Goal: Task Accomplishment & Management: Manage account settings

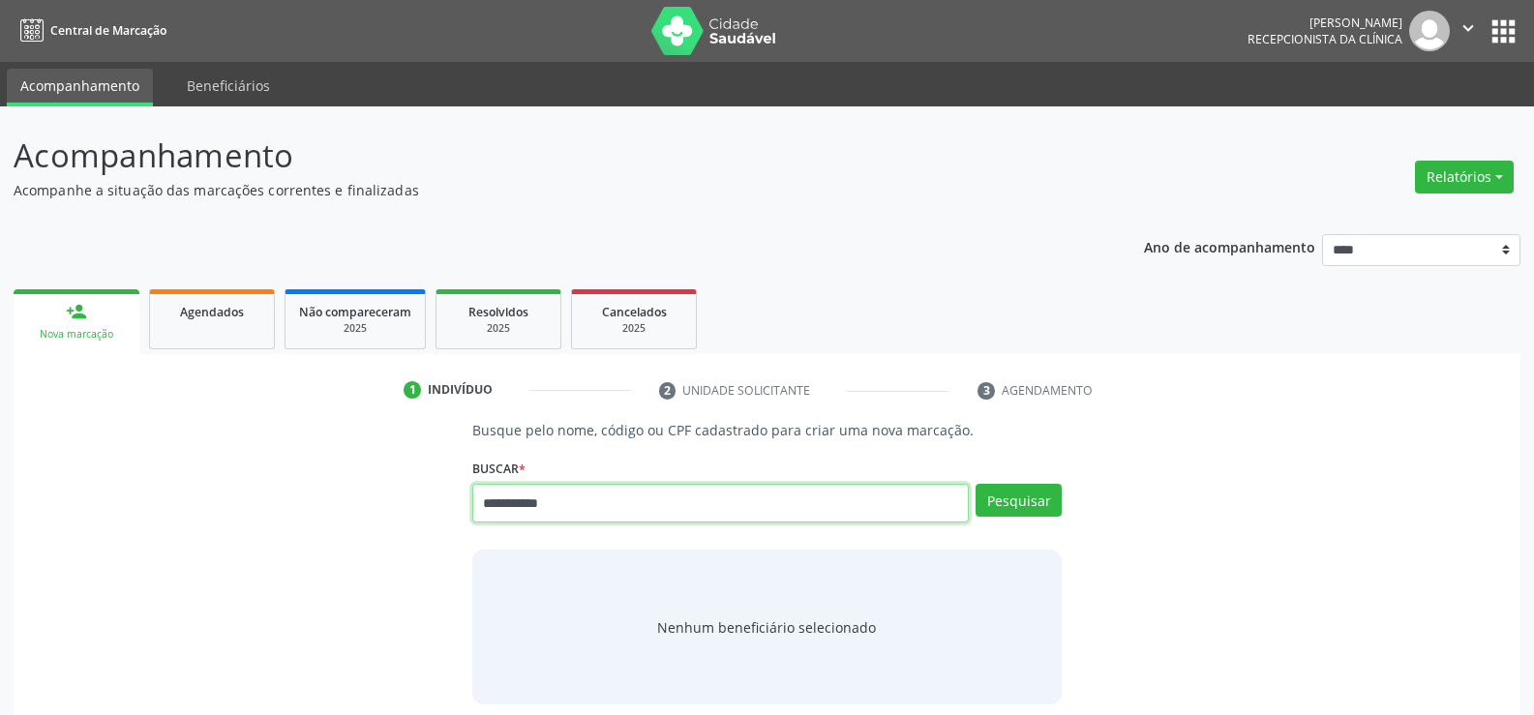
type input "**********"
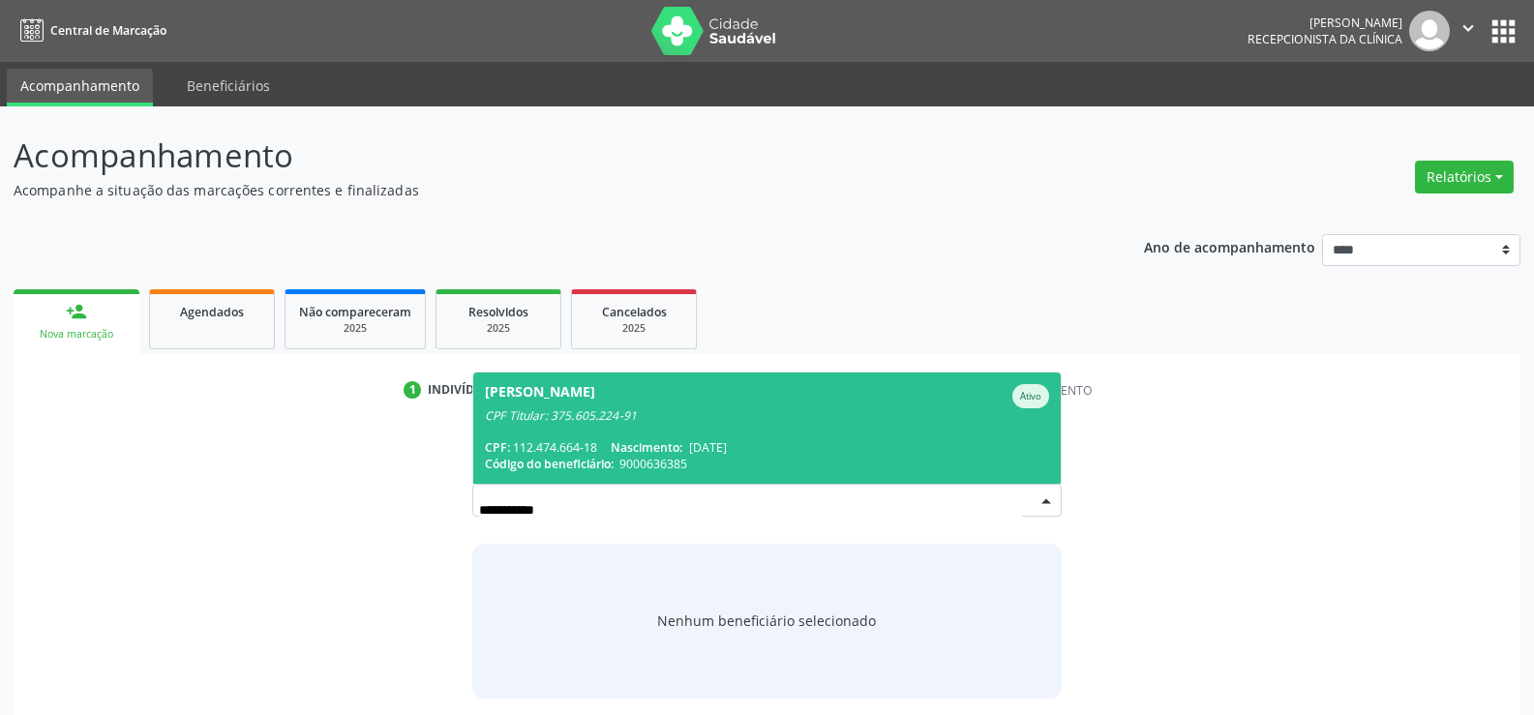
click at [566, 411] on div "CPF Titular: 375.605.224-91" at bounding box center [767, 416] width 564 height 15
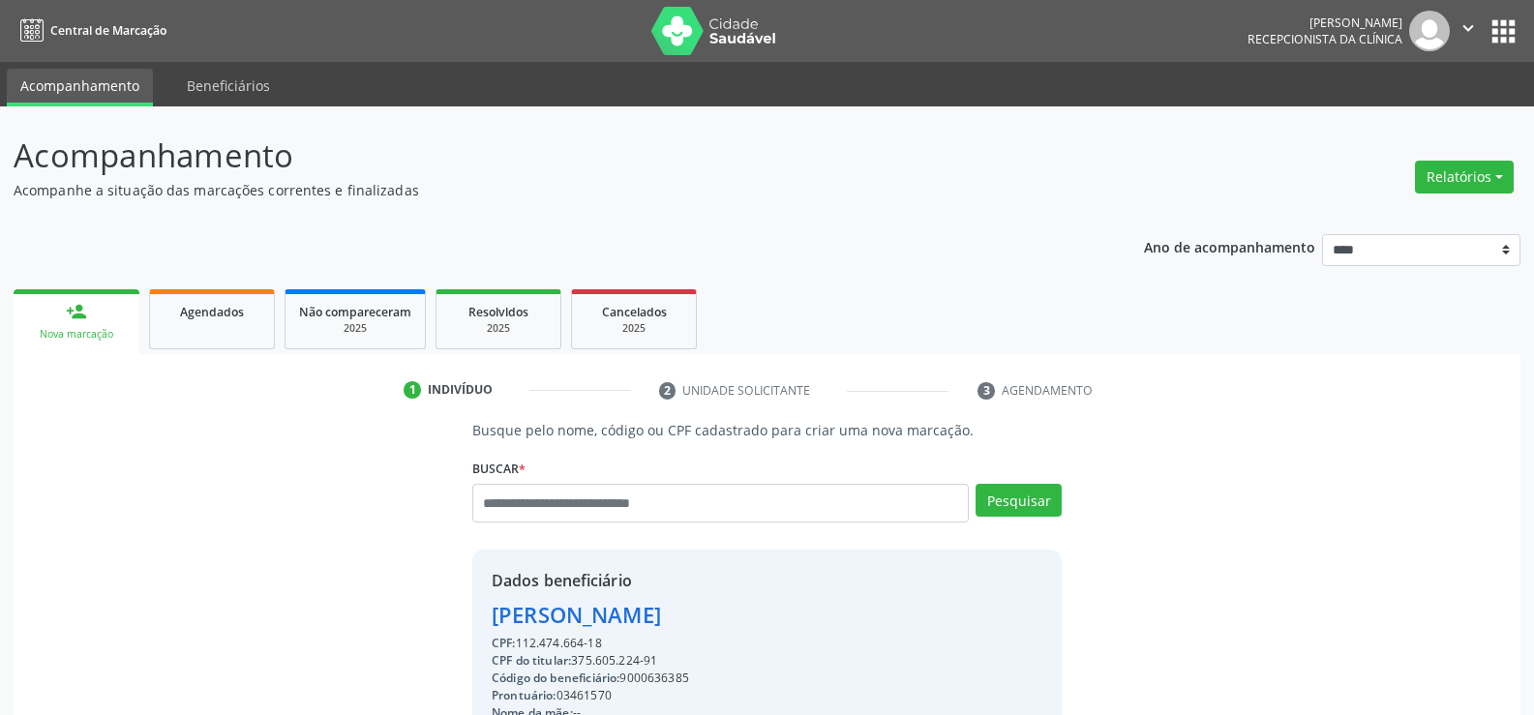
drag, startPoint x: 488, startPoint y: 616, endPoint x: 838, endPoint y: 618, distance: 350.4
copy div "Fernando Jose Marinho de Castro"
click at [228, 342] on link "Agendados" at bounding box center [212, 319] width 126 height 60
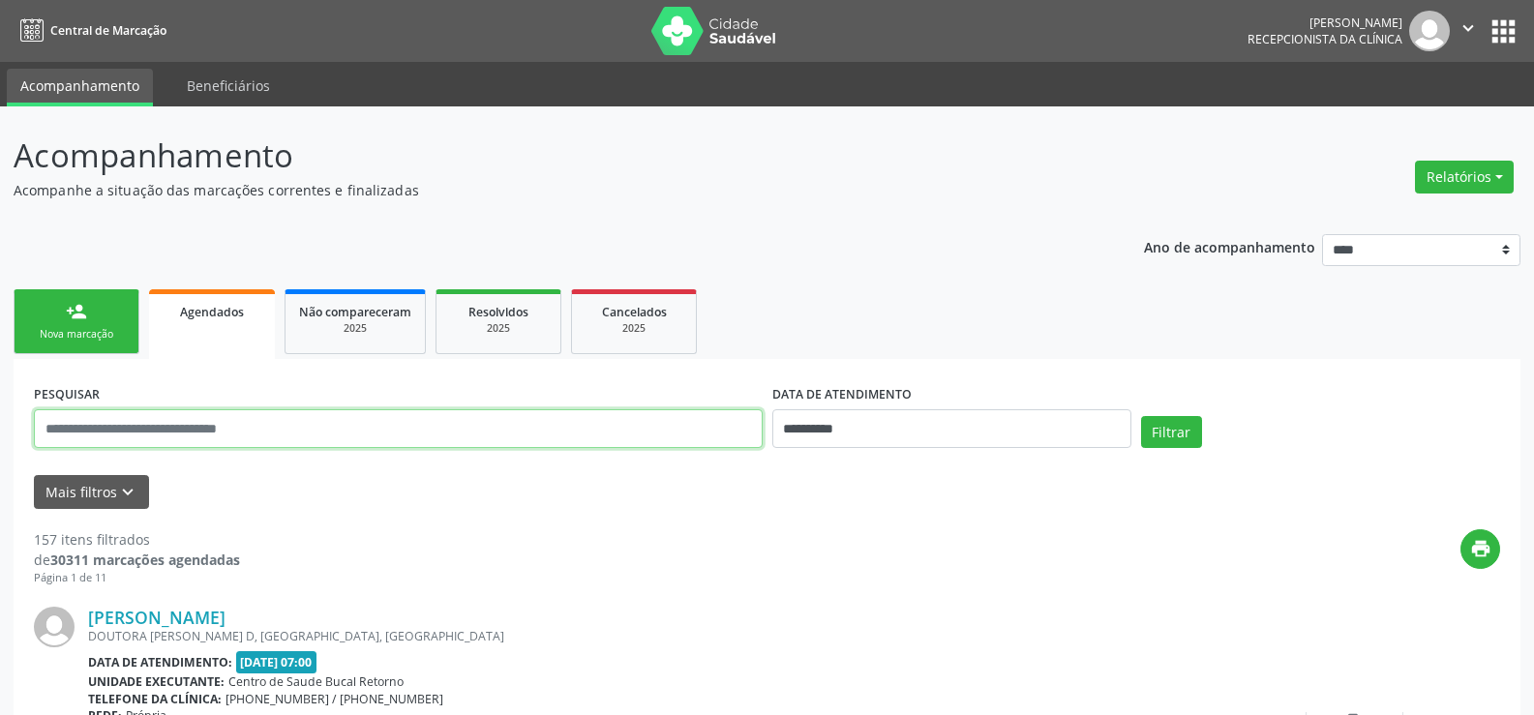
click at [252, 432] on input "text" at bounding box center [398, 428] width 729 height 39
paste input "**********"
type input "**********"
click at [1141, 416] on button "Filtrar" at bounding box center [1171, 432] width 61 height 33
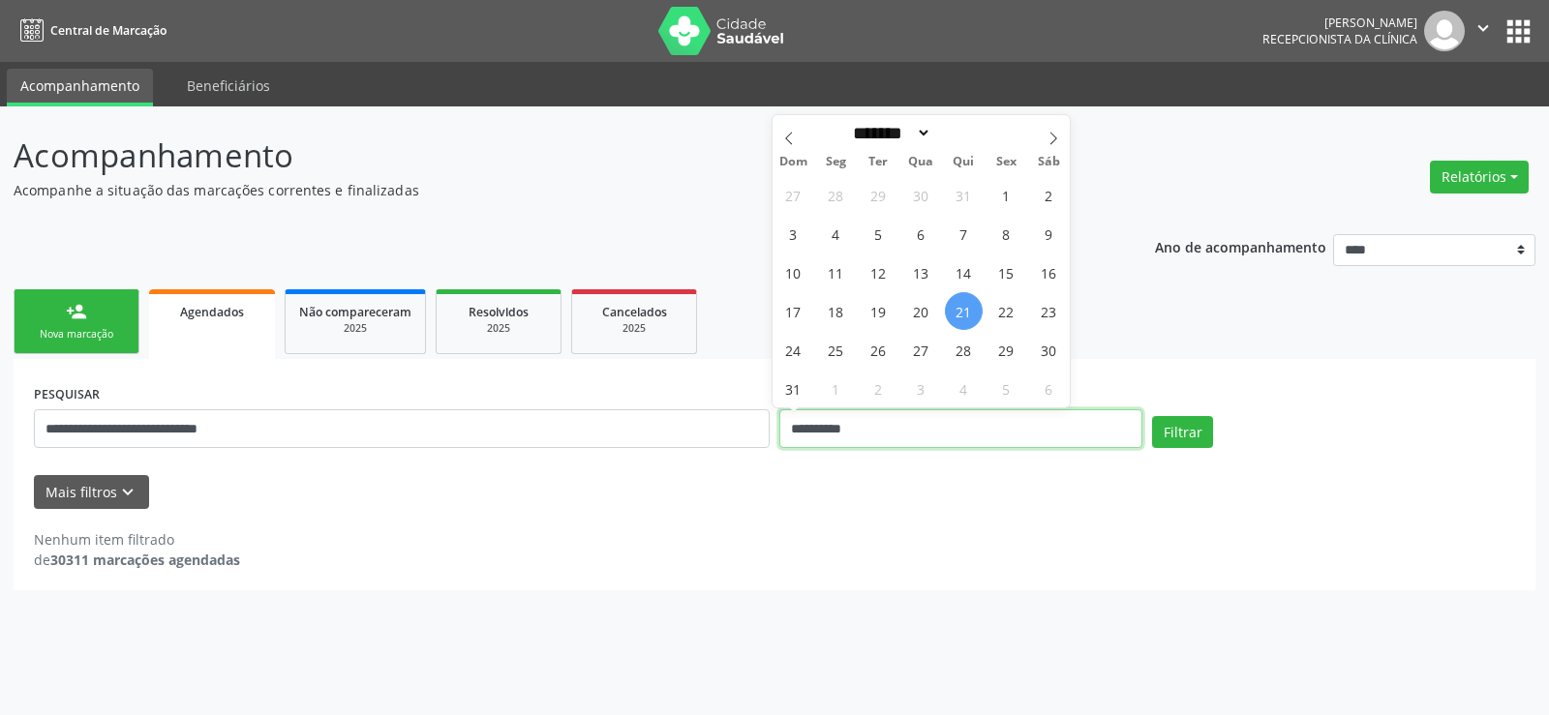
drag, startPoint x: 883, startPoint y: 425, endPoint x: 754, endPoint y: 434, distance: 129.0
click at [754, 434] on div "**********" at bounding box center [774, 420] width 1491 height 82
click at [1152, 416] on button "Filtrar" at bounding box center [1182, 432] width 61 height 33
click at [1169, 427] on button "Filtrar" at bounding box center [1182, 432] width 61 height 33
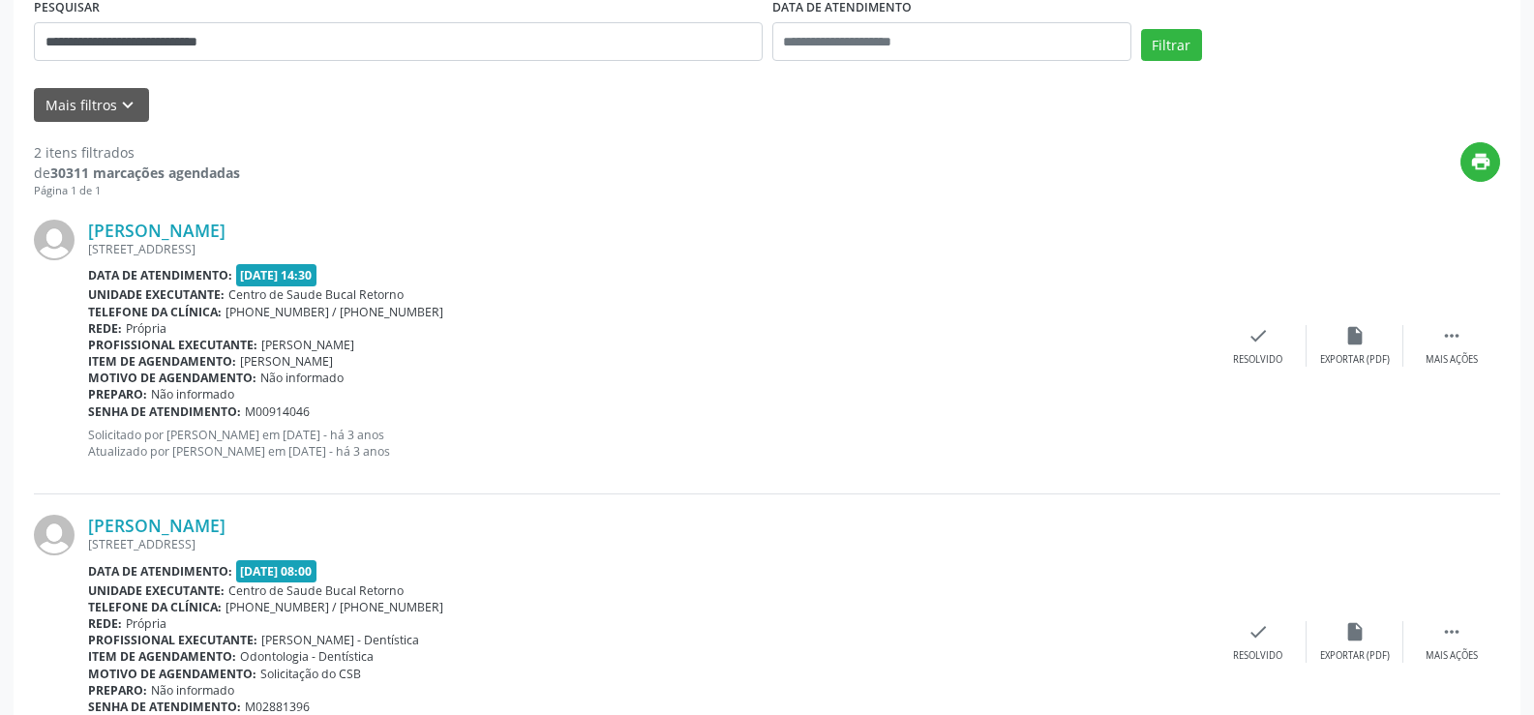
scroll to position [495, 0]
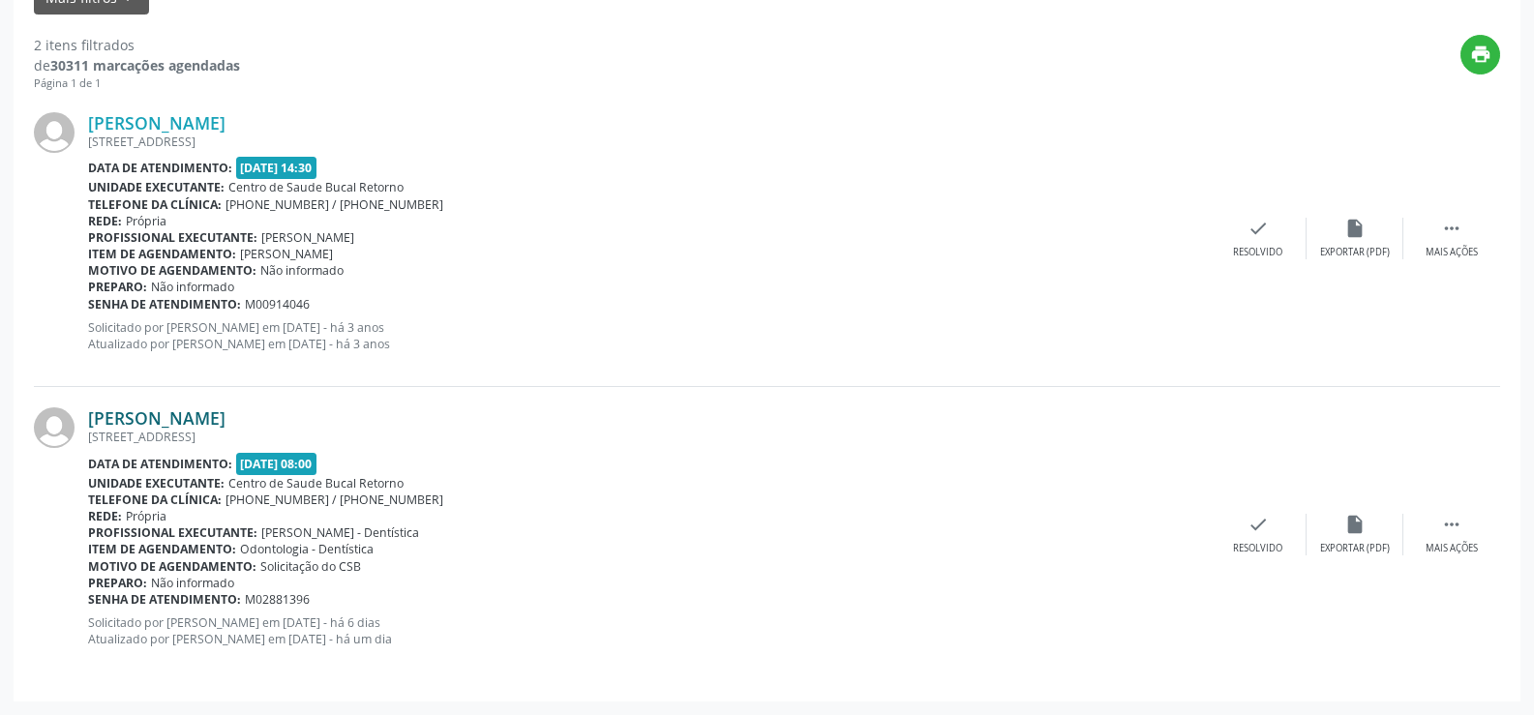
click at [226, 417] on link "Fernando Jose Marinho de Castro" at bounding box center [156, 418] width 137 height 21
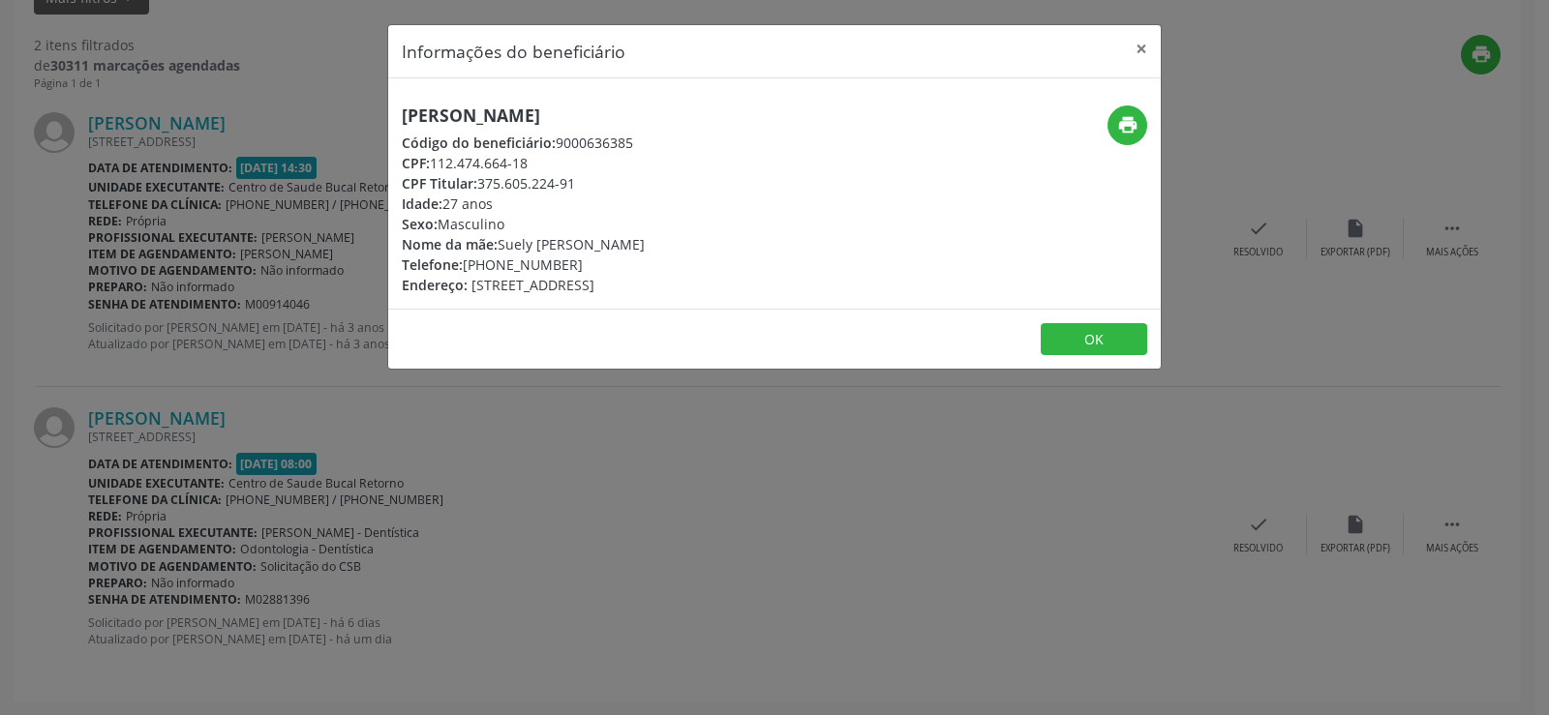
drag, startPoint x: 586, startPoint y: 186, endPoint x: 530, endPoint y: 185, distance: 56.2
click at [530, 185] on div "CPF Titular: 375.605.224-91" at bounding box center [523, 183] width 243 height 20
click at [530, 157] on div "CPF: 112.474.664-18" at bounding box center [523, 163] width 243 height 20
drag, startPoint x: 543, startPoint y: 166, endPoint x: 370, endPoint y: 112, distance: 181.3
click at [370, 112] on div "Informações do beneficiário × Fernando Jose Marinho de Castro Código do benefic…" at bounding box center [774, 357] width 1549 height 715
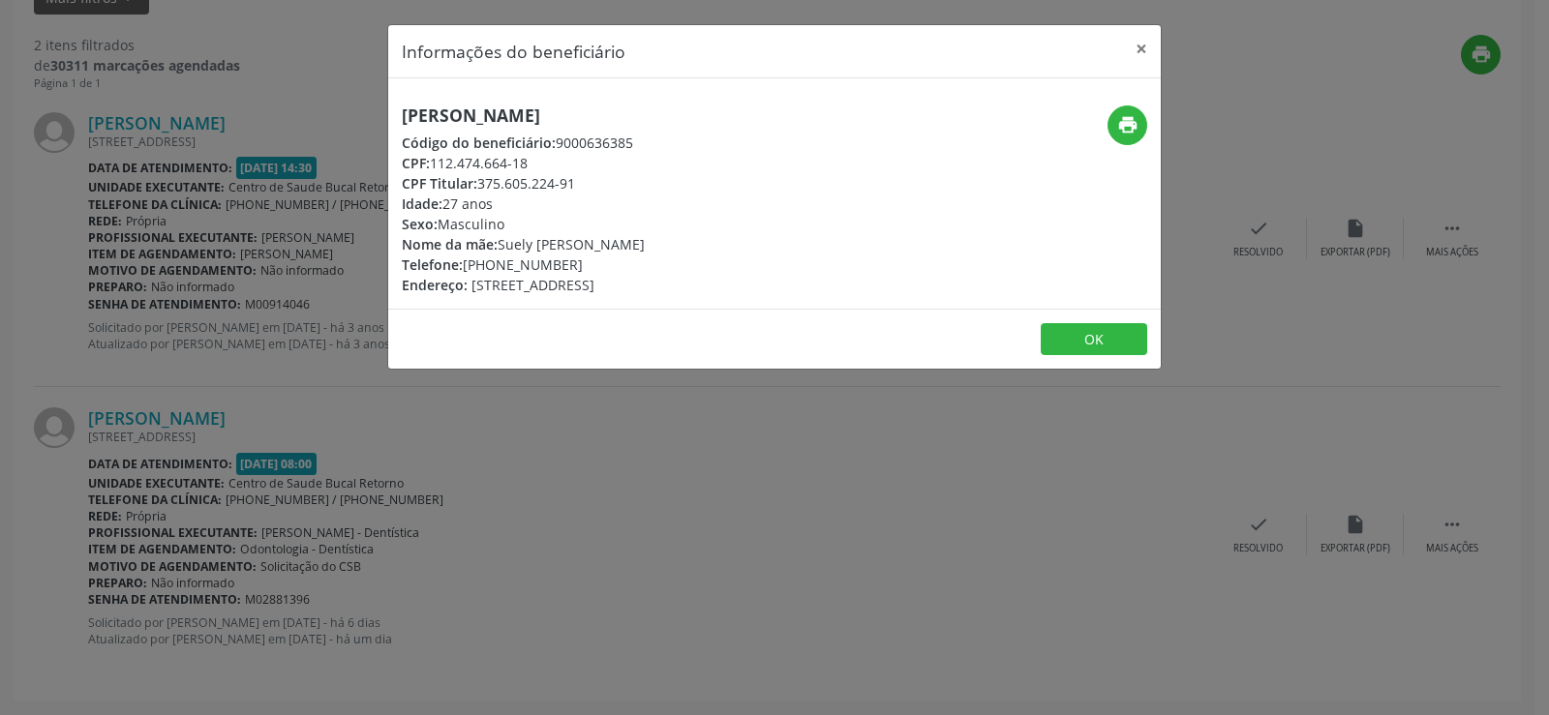
click at [522, 191] on div "CPF Titular: 375.605.224-91" at bounding box center [523, 183] width 243 height 20
click at [497, 462] on div "Informações do beneficiário × Fernando Jose Marinho de Castro Código do benefic…" at bounding box center [774, 357] width 1549 height 715
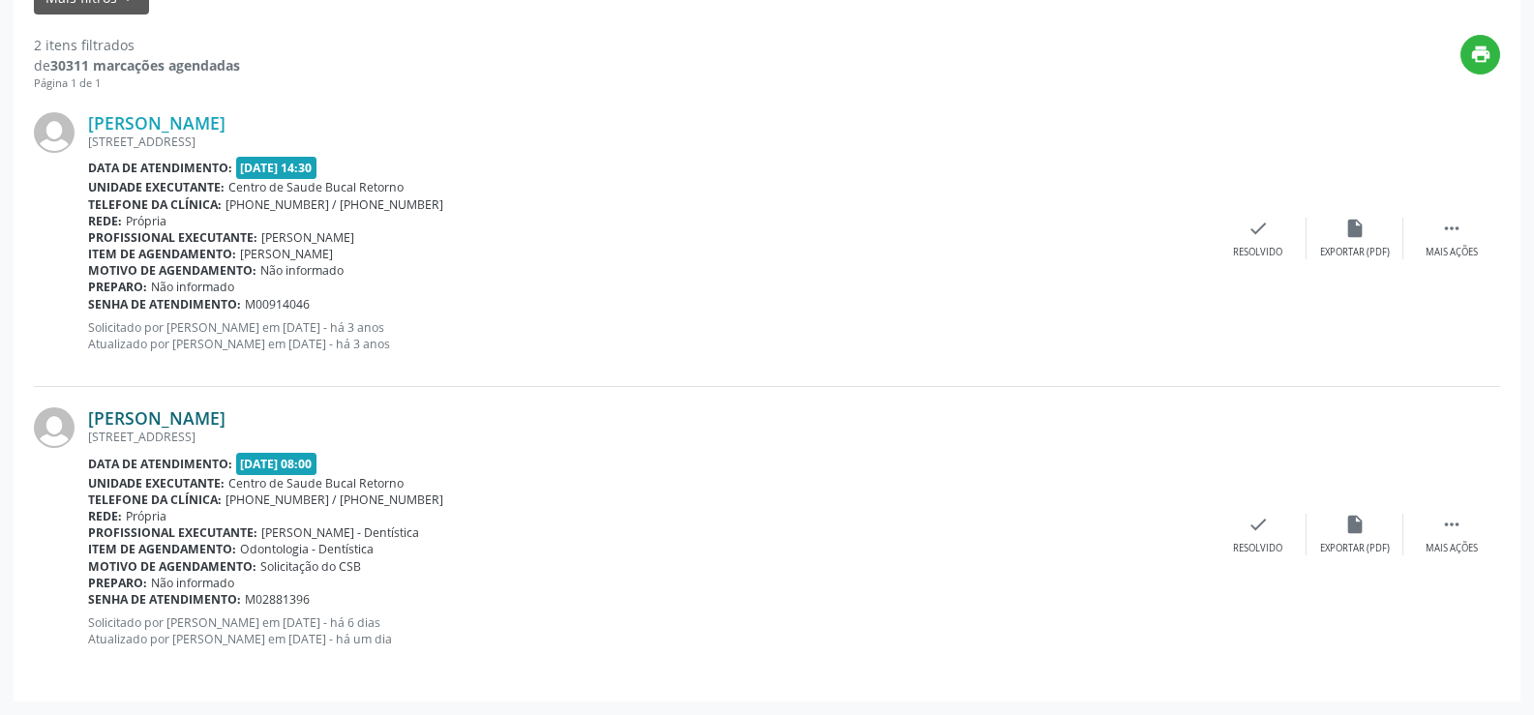
click at [226, 408] on link "Fernando Jose Marinho de Castro" at bounding box center [156, 418] width 137 height 21
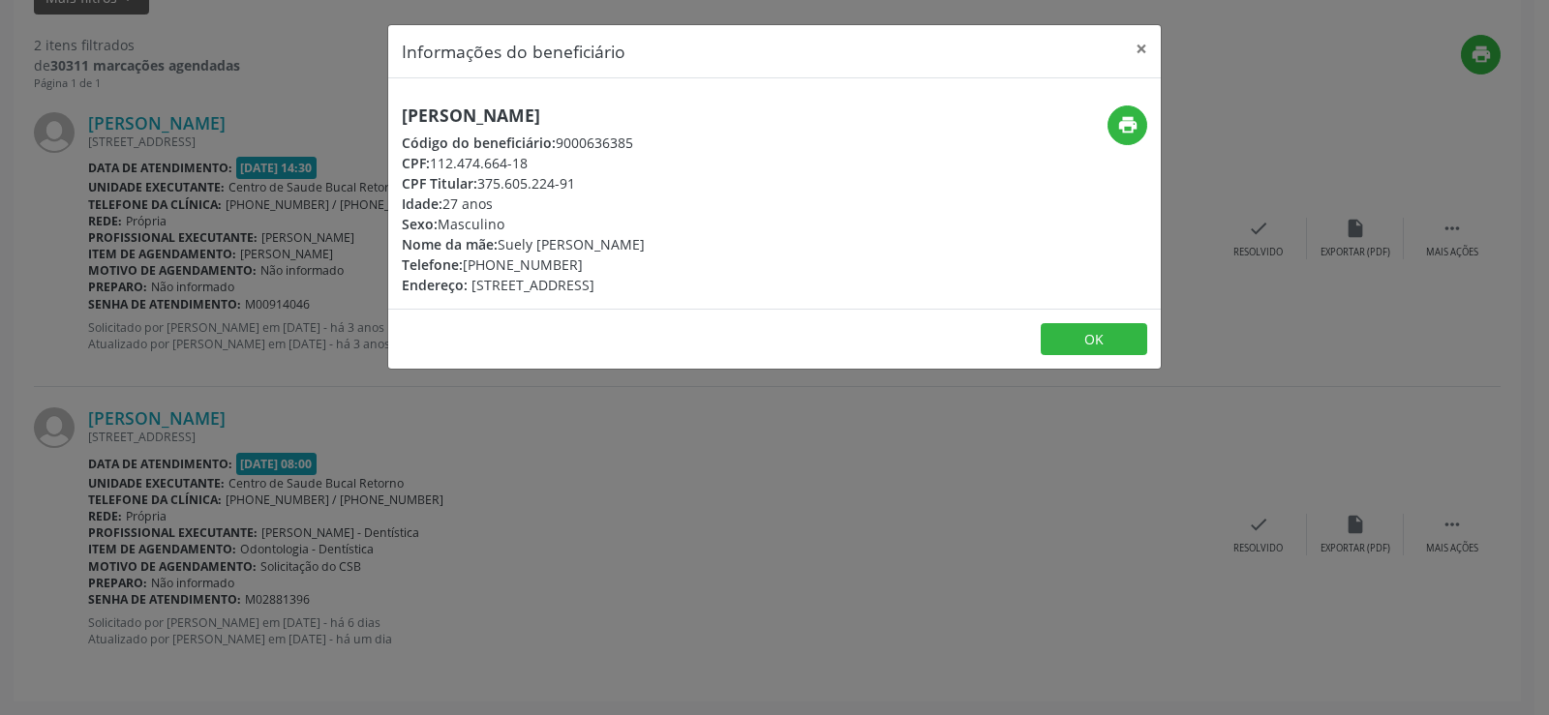
drag, startPoint x: 481, startPoint y: 181, endPoint x: 574, endPoint y: 182, distance: 92.9
click at [574, 182] on div "CPF Titular: 375.605.224-91" at bounding box center [523, 183] width 243 height 20
copy div "375.605.224-91"
click at [1139, 57] on button "×" at bounding box center [1141, 48] width 39 height 47
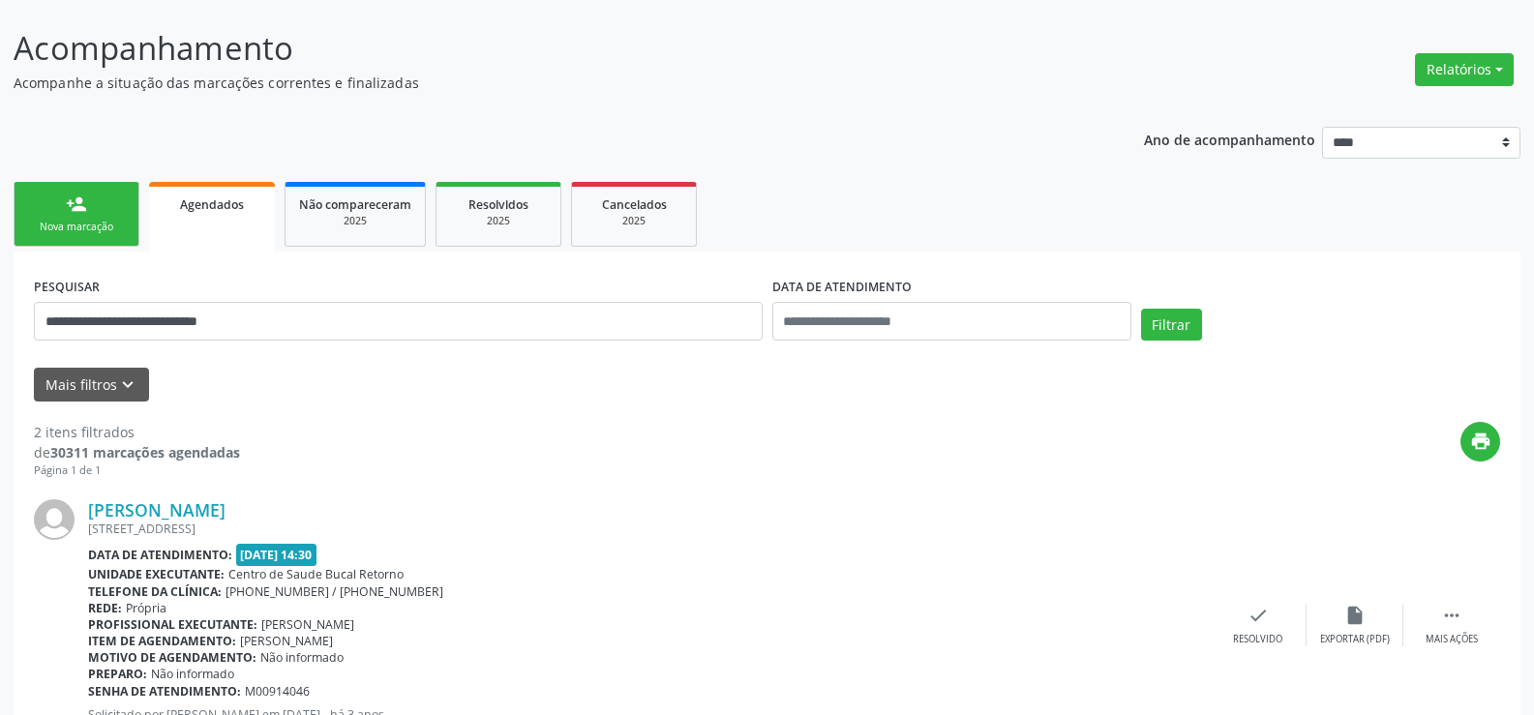
click at [86, 208] on div "person_add" at bounding box center [76, 204] width 21 height 21
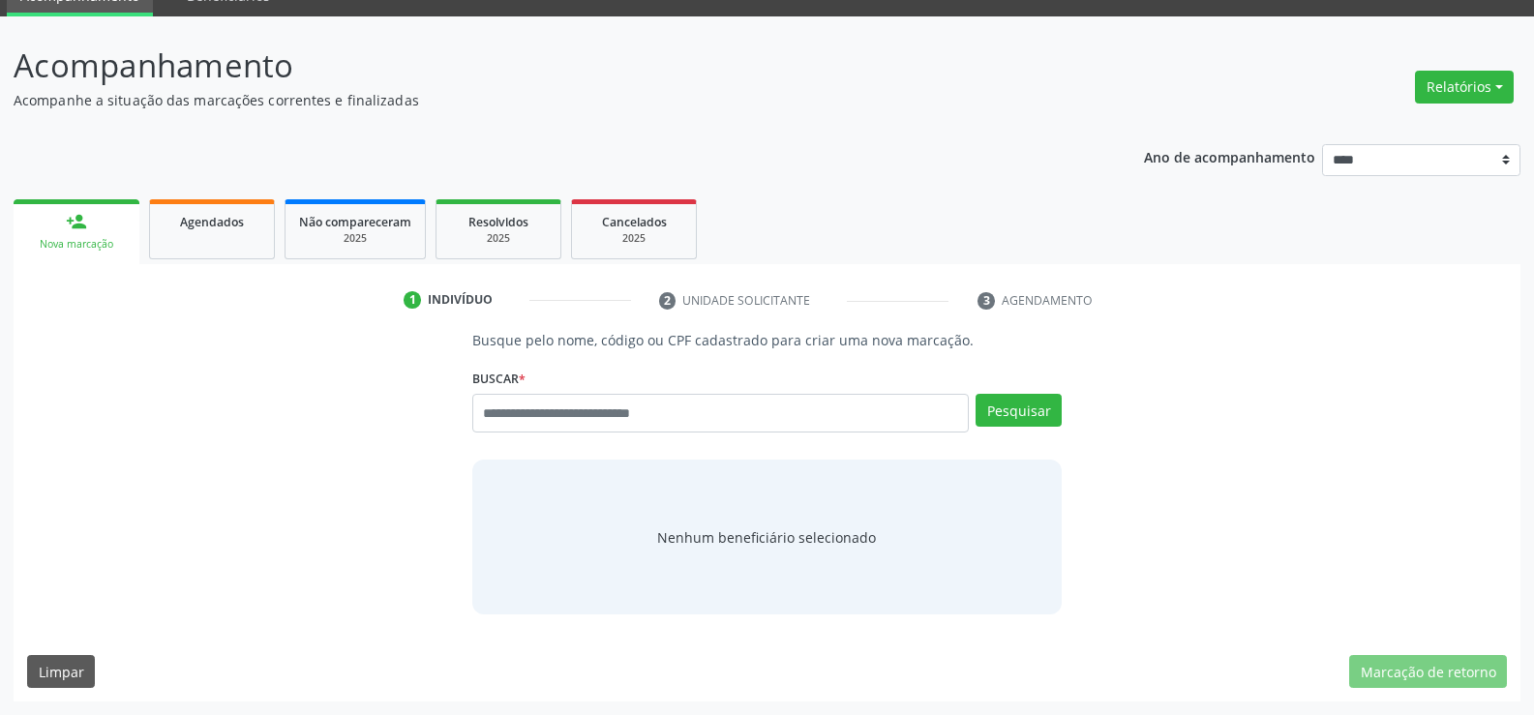
scroll to position [90, 0]
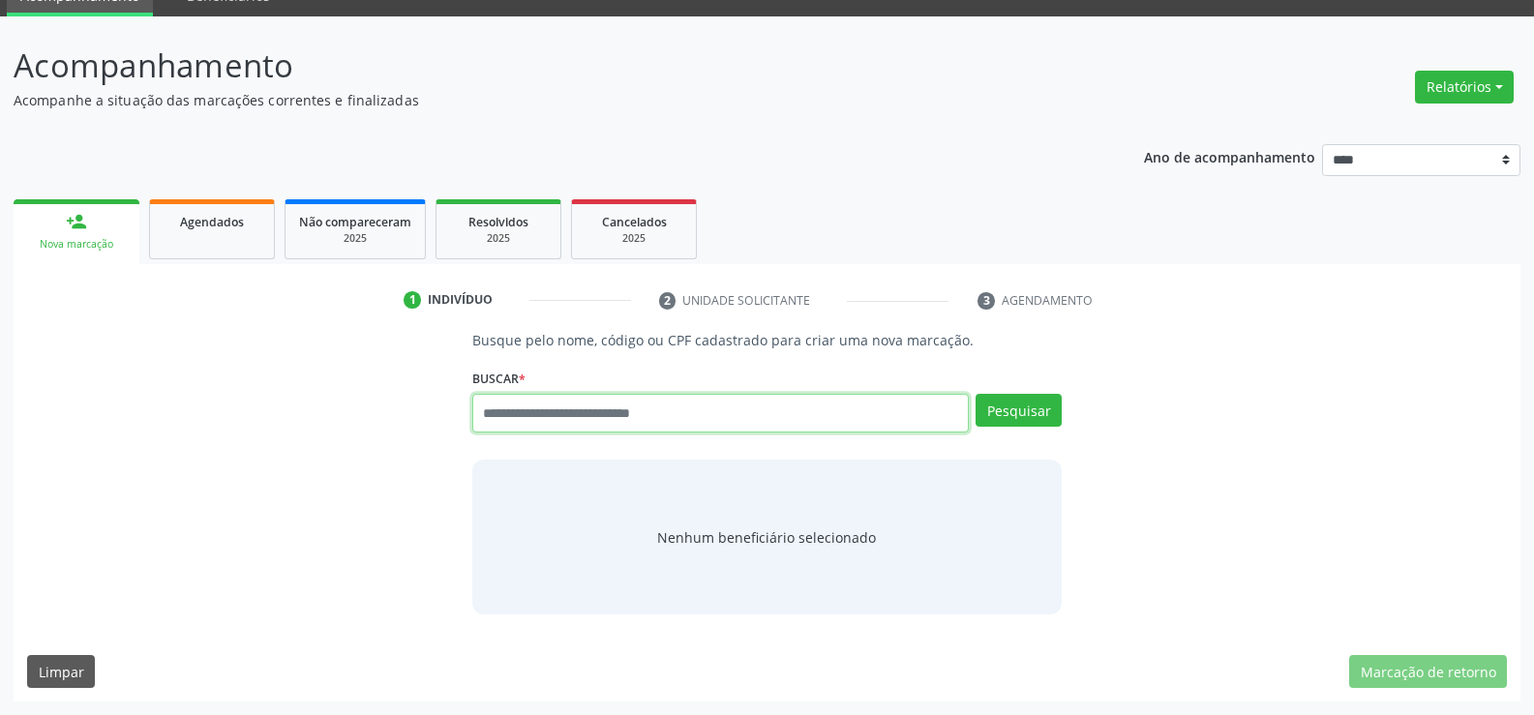
click at [508, 412] on input "text" at bounding box center [720, 413] width 497 height 39
paste input "**********"
type input "**********"
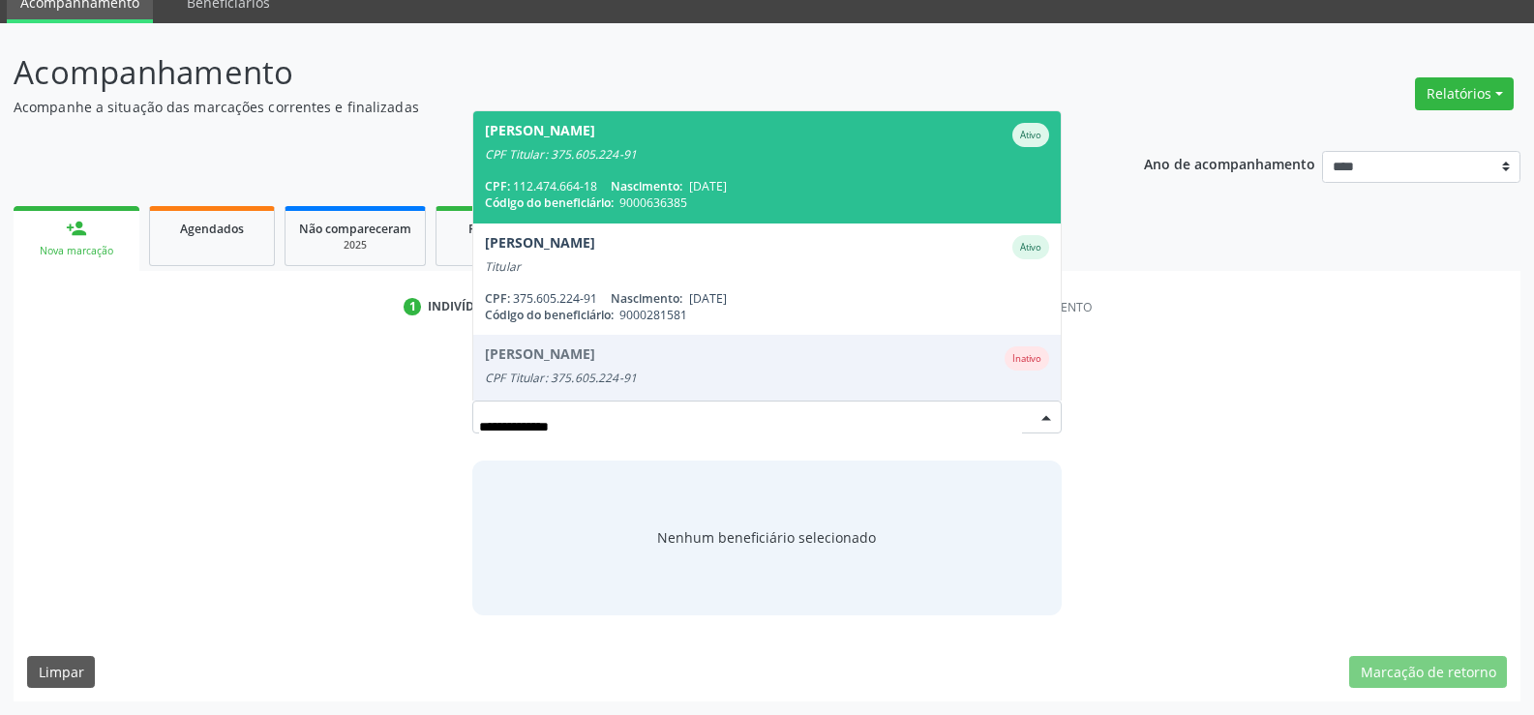
scroll to position [83, 0]
click at [577, 199] on span "Código do beneficiário:" at bounding box center [549, 203] width 129 height 16
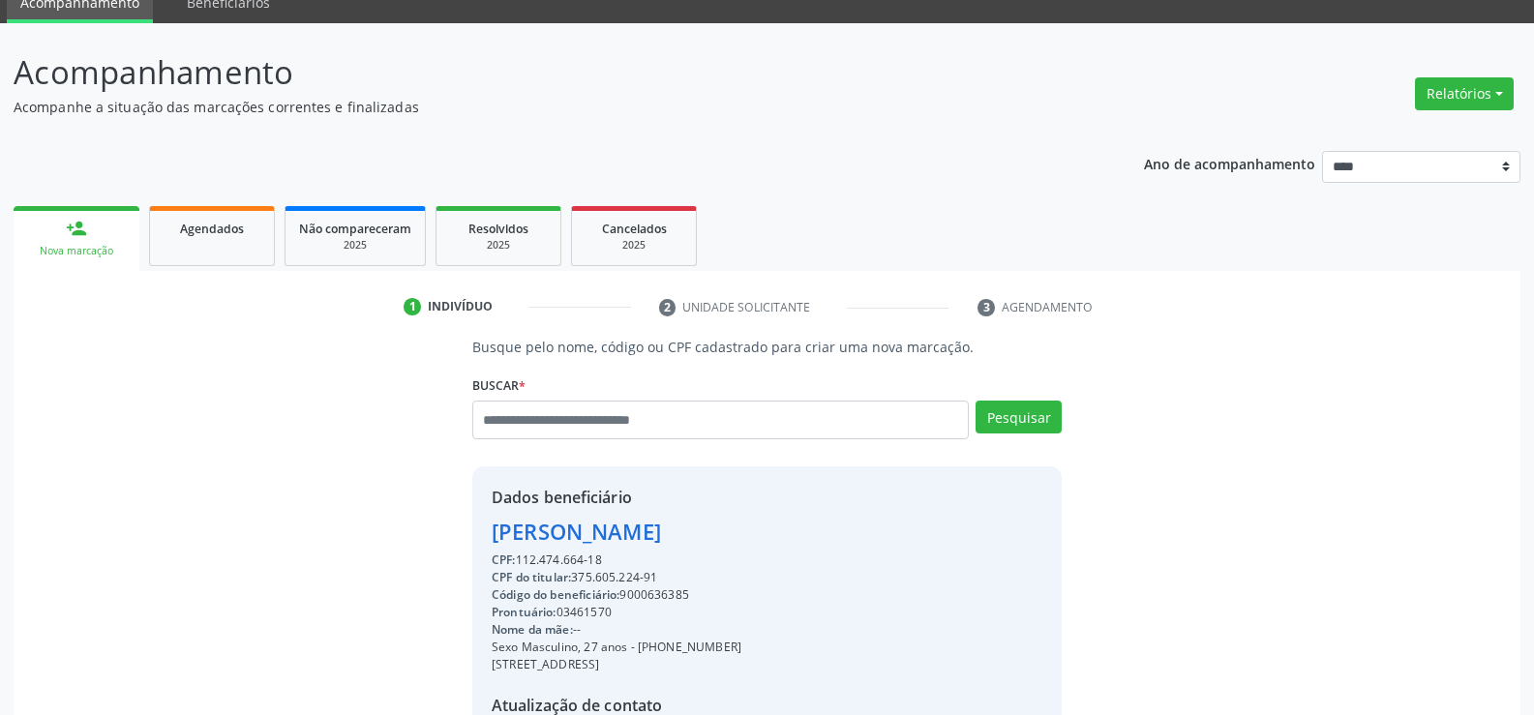
drag, startPoint x: 609, startPoint y: 556, endPoint x: 414, endPoint y: 517, distance: 198.4
click at [414, 517] on div "Busque pelo nome, código ou CPF cadastrado para criar uma nova marcação. Buscar…" at bounding box center [767, 587] width 1480 height 501
copy div "Fernando Jose Marinho de Castro CPF: 112.474.664-18"
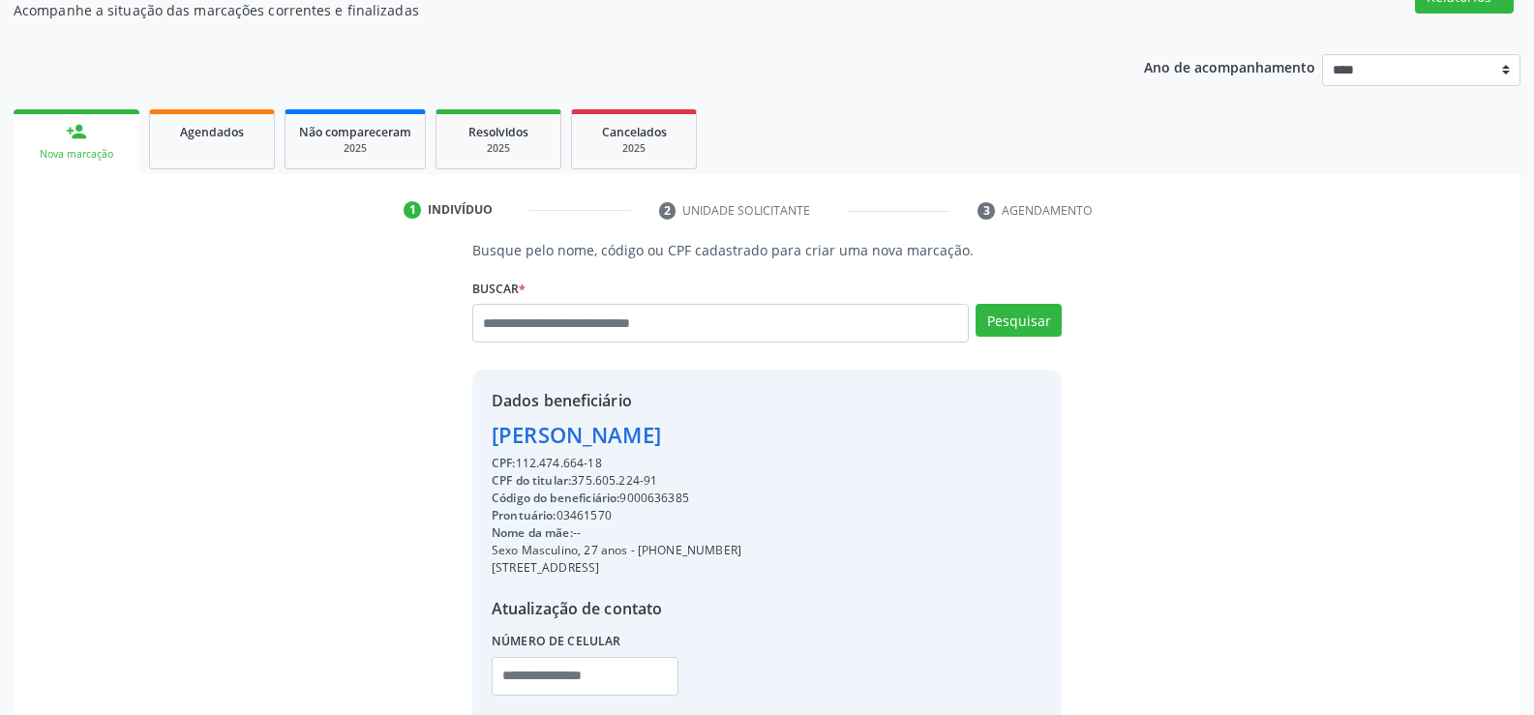
drag, startPoint x: 664, startPoint y: 546, endPoint x: 739, endPoint y: 552, distance: 74.8
click at [739, 552] on div "Sexo Masculino, 27 anos - (81) 98861-9473" at bounding box center [617, 550] width 250 height 17
copy div "98861-9473"
click at [174, 138] on div "Agendados" at bounding box center [212, 131] width 97 height 20
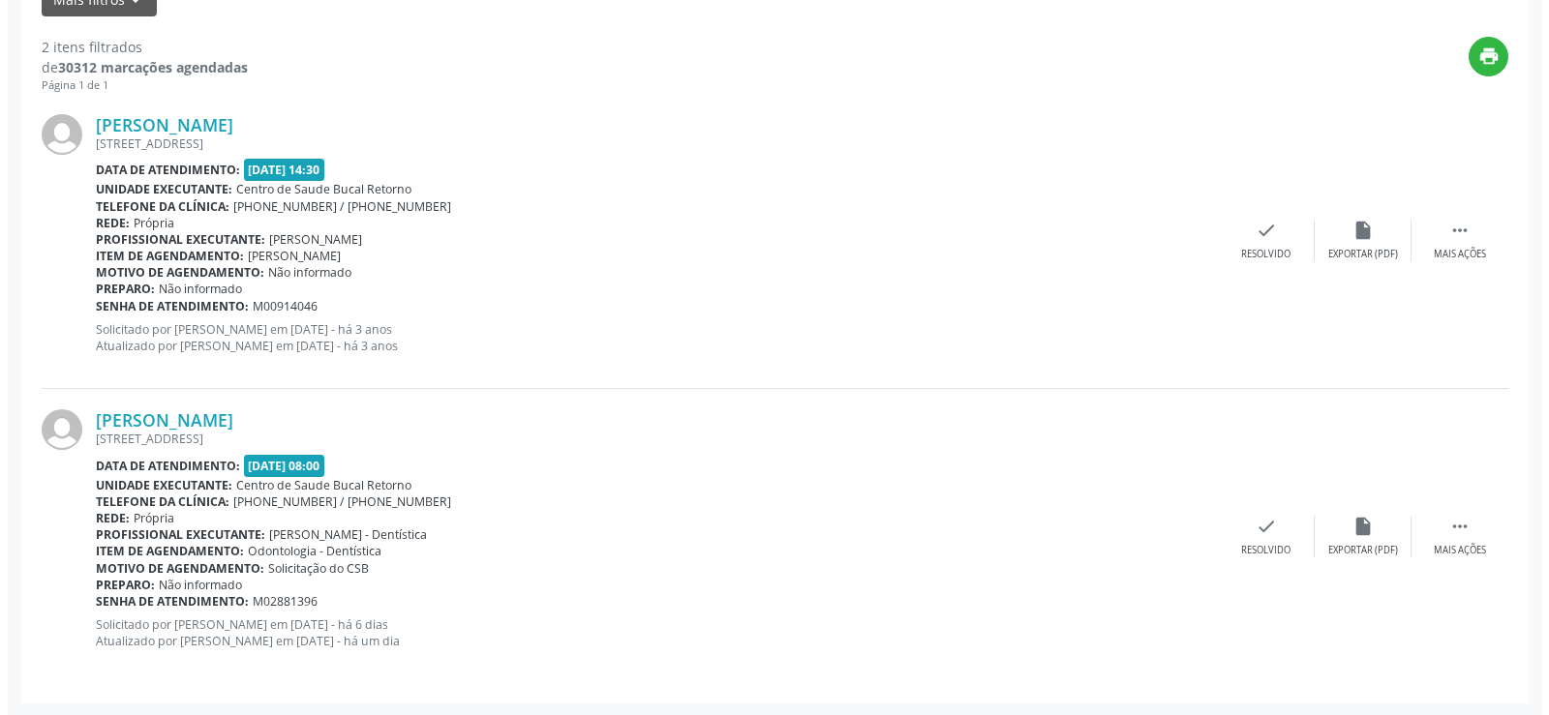
scroll to position [495, 0]
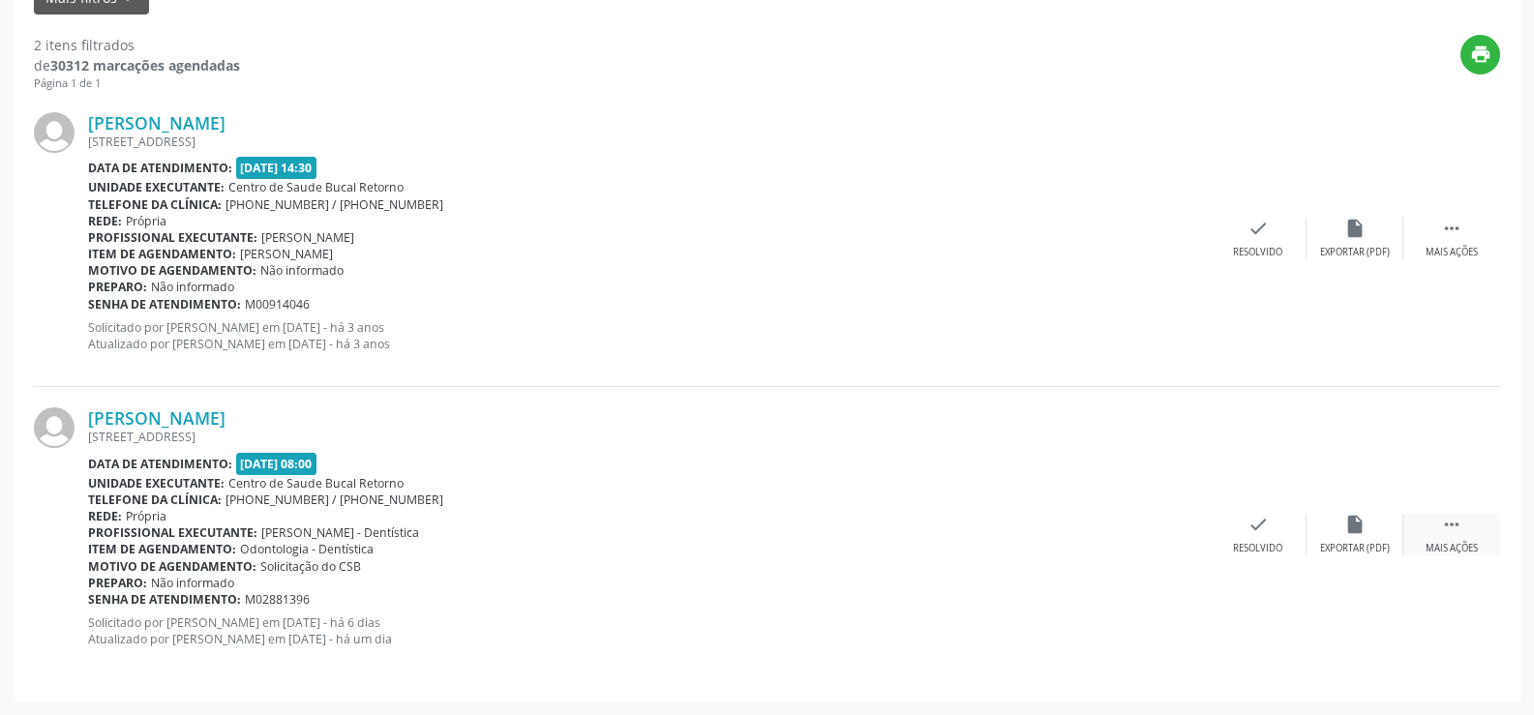
click at [1436, 543] on div "Mais ações" at bounding box center [1452, 549] width 52 height 14
click at [1266, 542] on div "Cancelar" at bounding box center [1257, 549] width 45 height 14
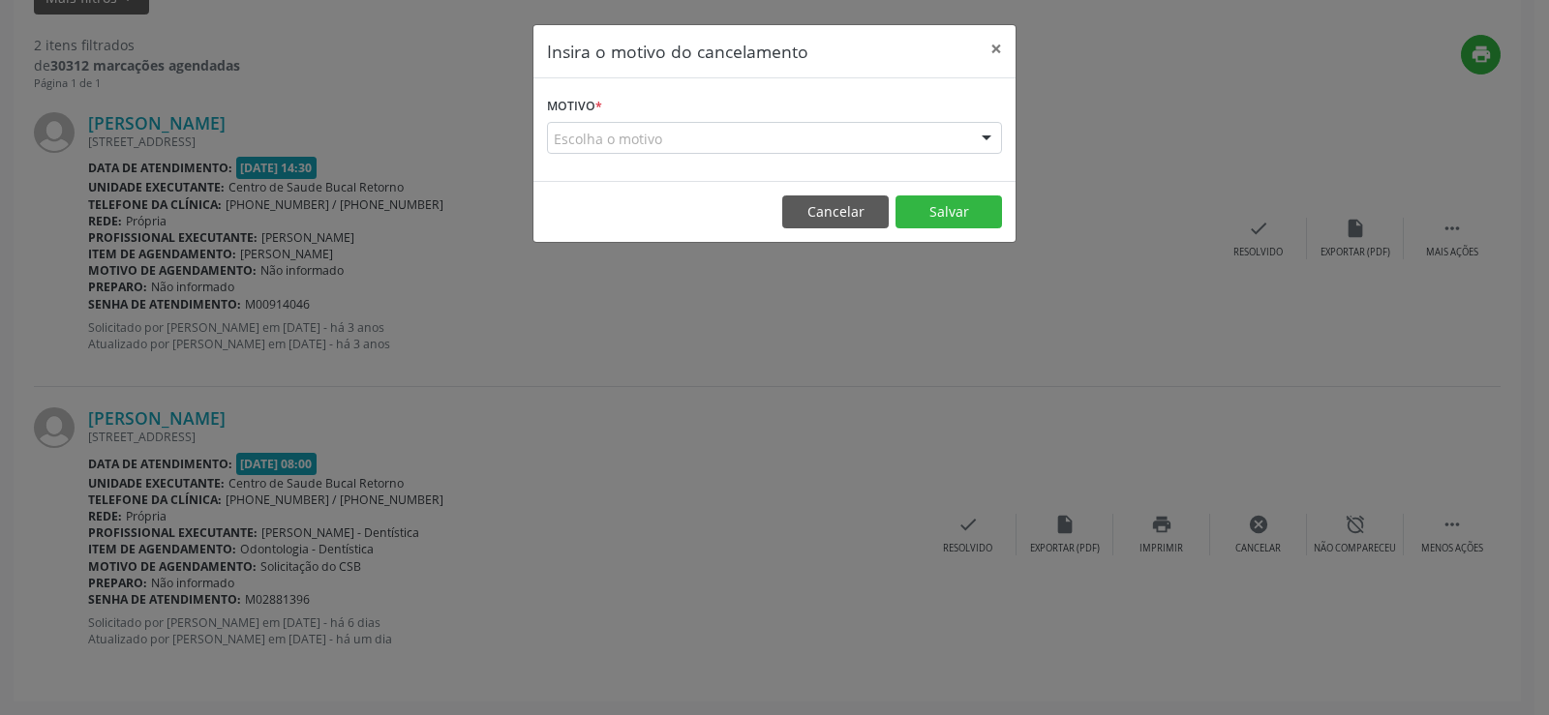
click at [652, 141] on div "Escolha o motivo" at bounding box center [774, 138] width 455 height 33
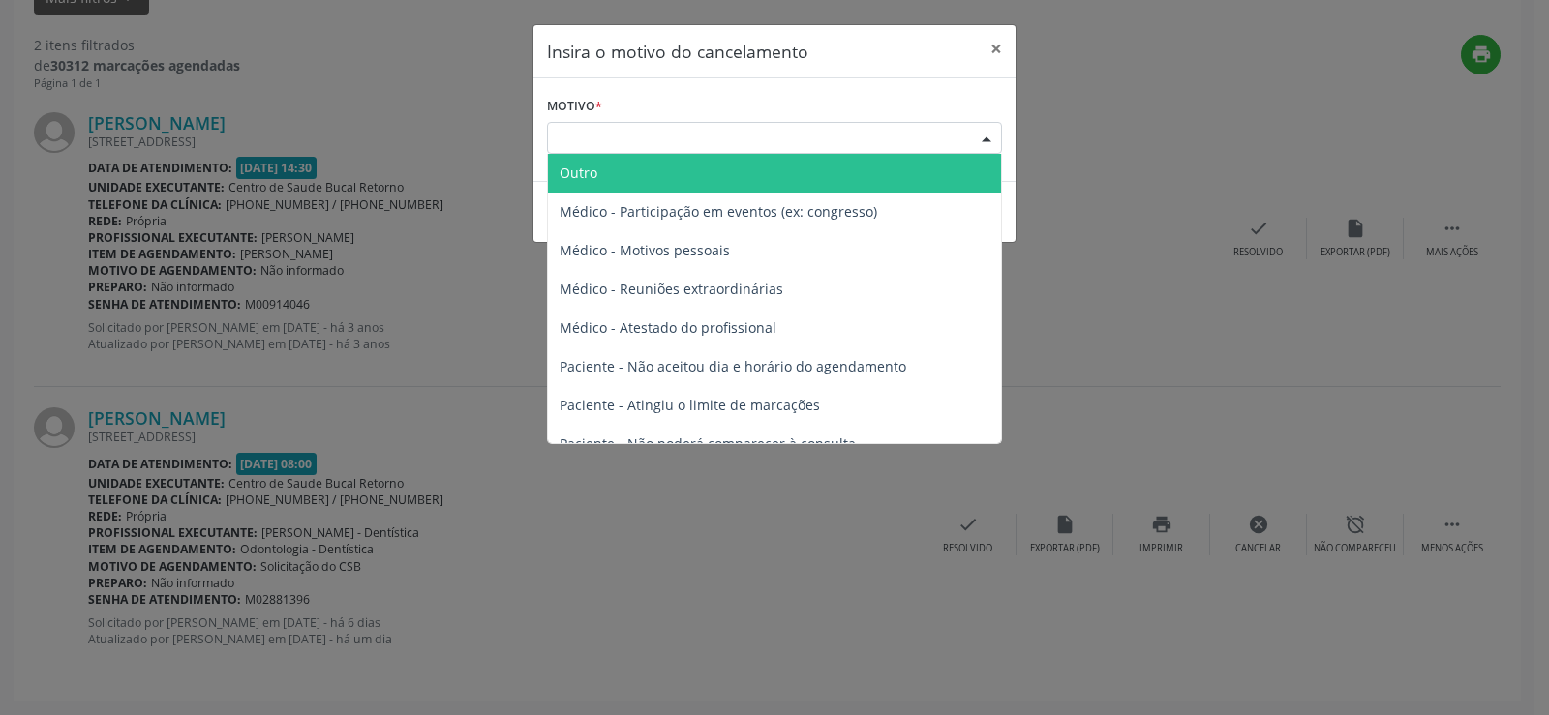
click at [621, 177] on span "Outro" at bounding box center [774, 173] width 453 height 39
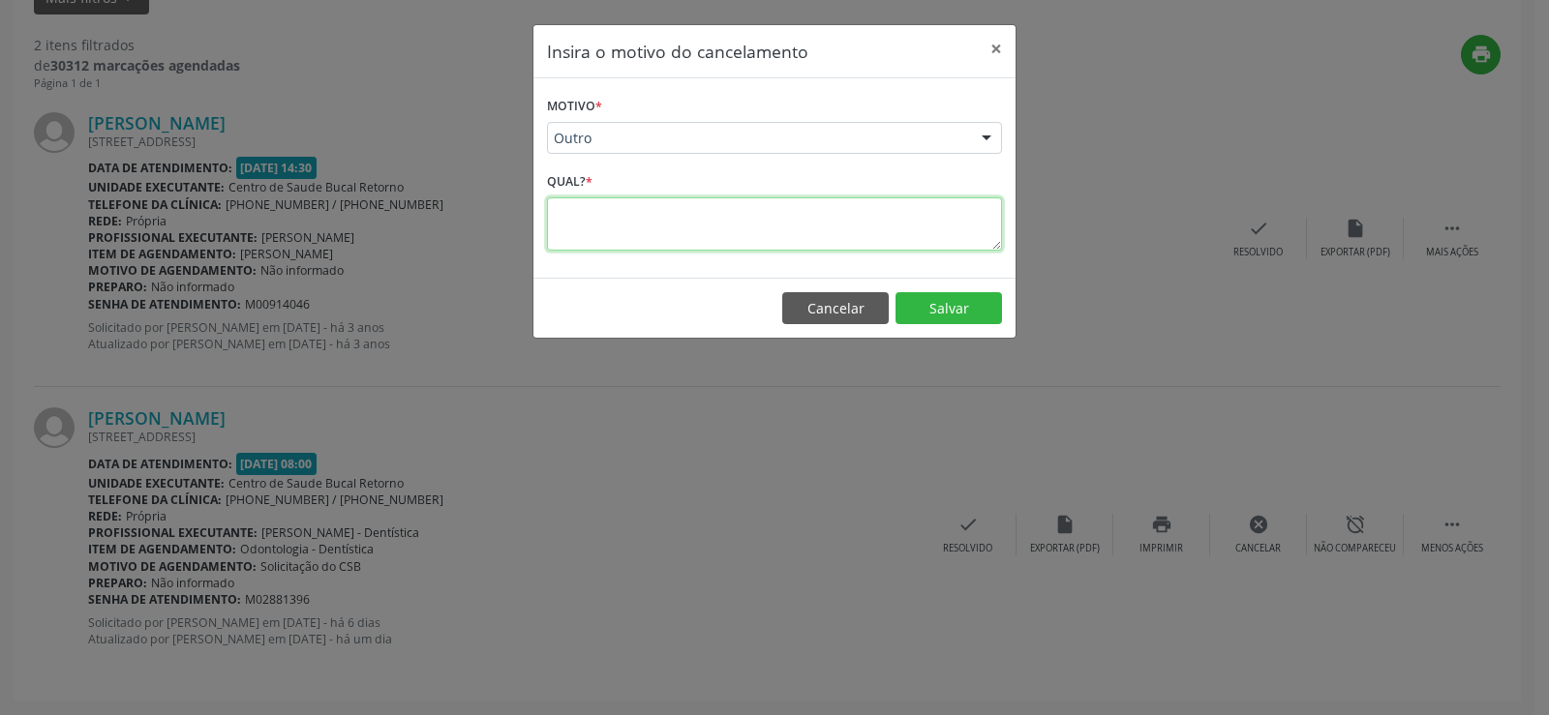
click at [632, 239] on textarea at bounding box center [774, 223] width 455 height 53
click at [776, 208] on textarea "**********" at bounding box center [774, 223] width 455 height 53
type textarea "**********"
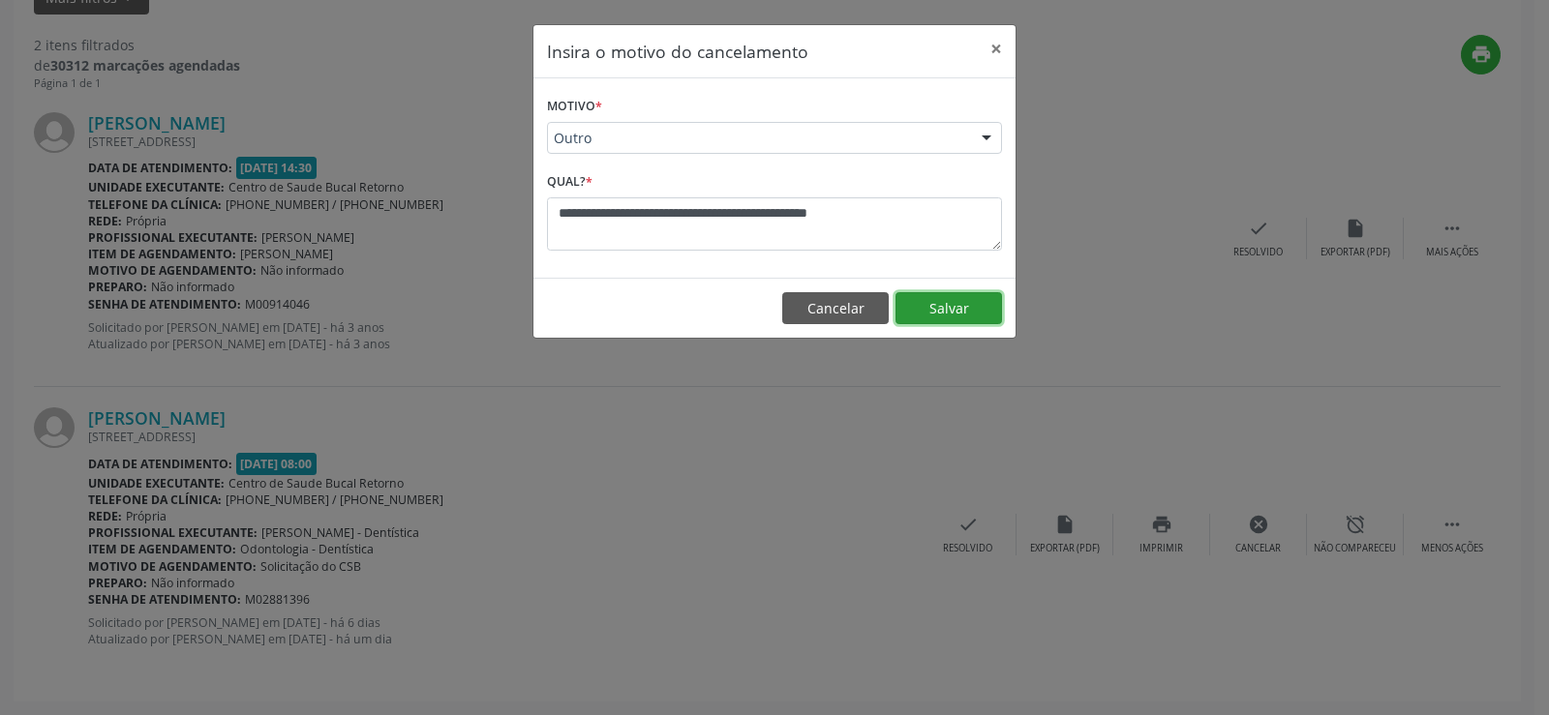
click at [933, 299] on button "Salvar" at bounding box center [948, 308] width 106 height 33
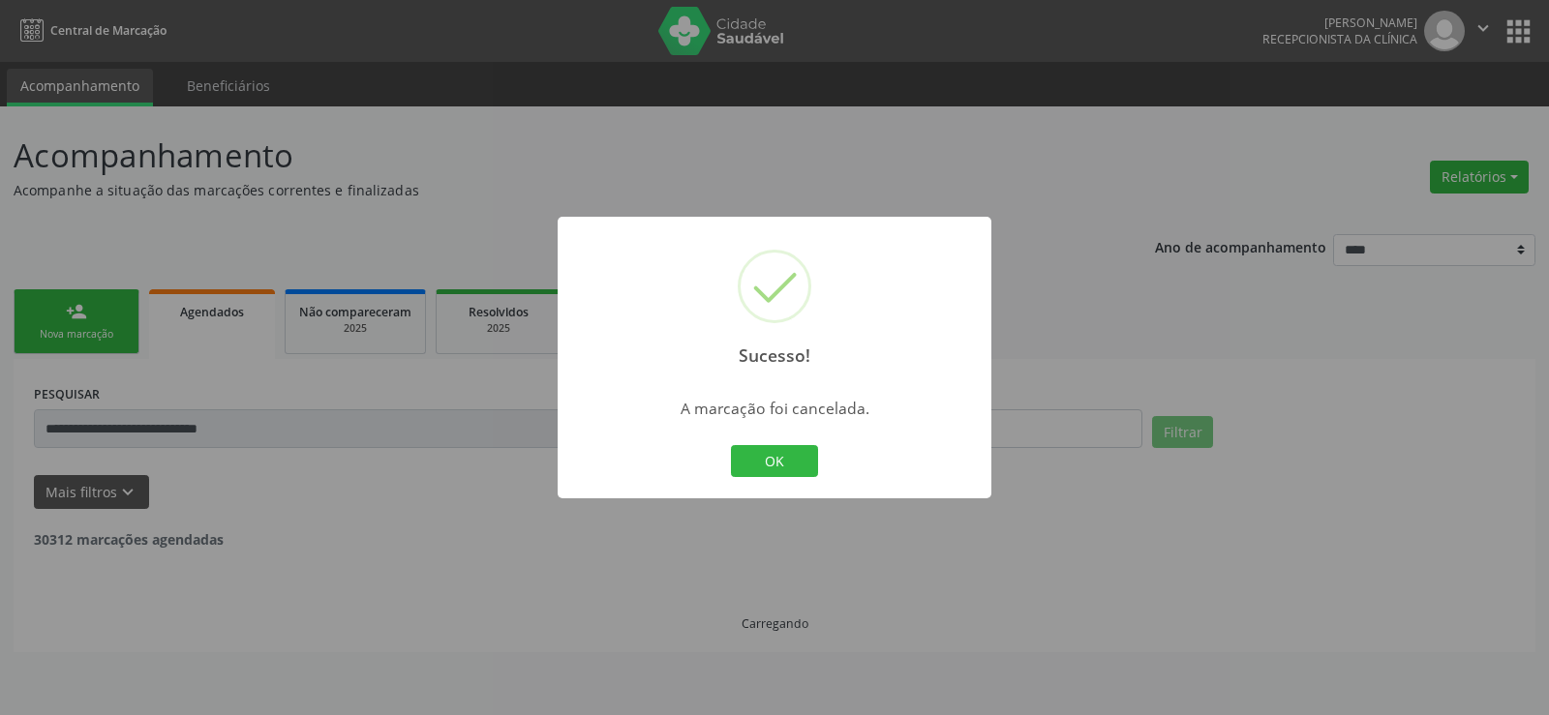
scroll to position [0, 0]
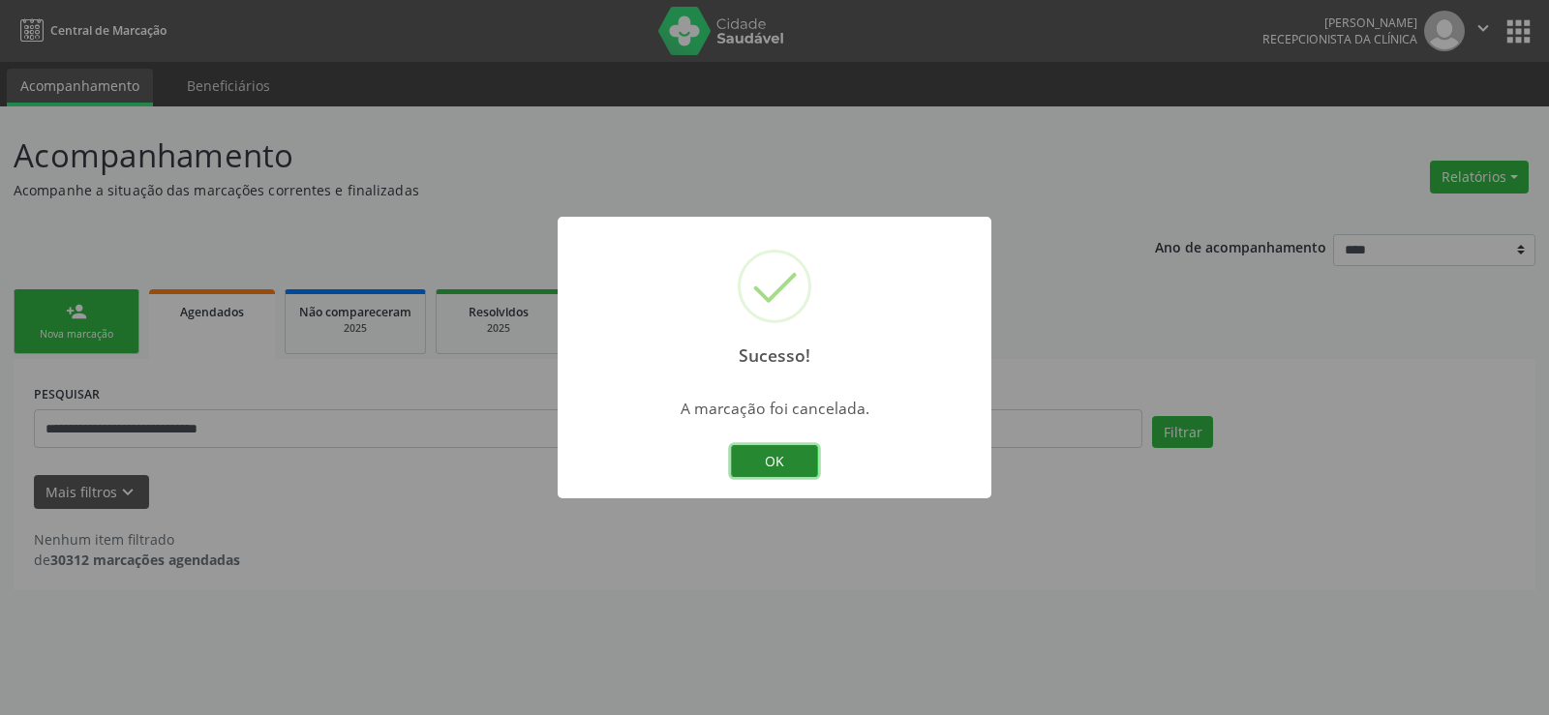
click at [792, 459] on button "OK" at bounding box center [774, 461] width 87 height 33
